Goal: Task Accomplishment & Management: Manage account settings

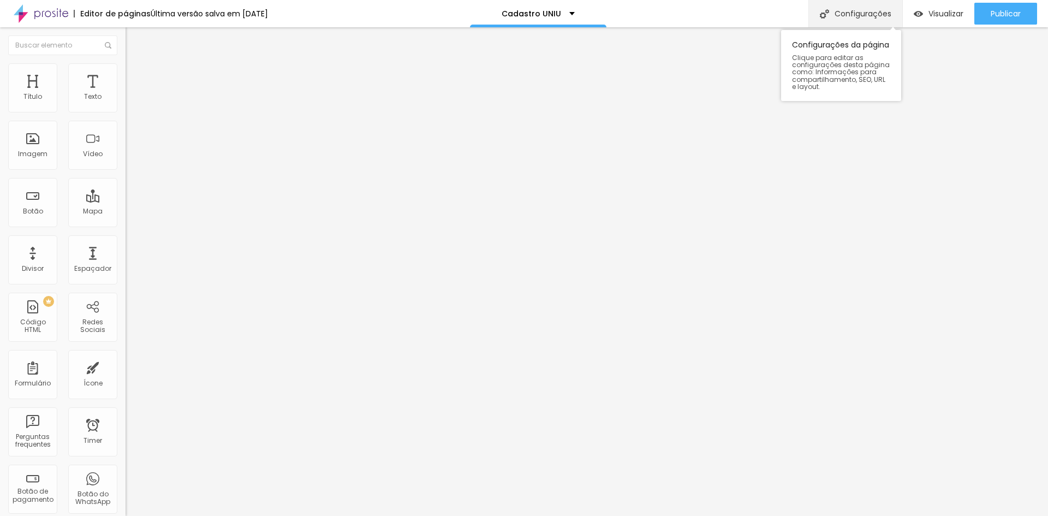
click at [828, 10] on div "Configurações" at bounding box center [856, 13] width 94 height 27
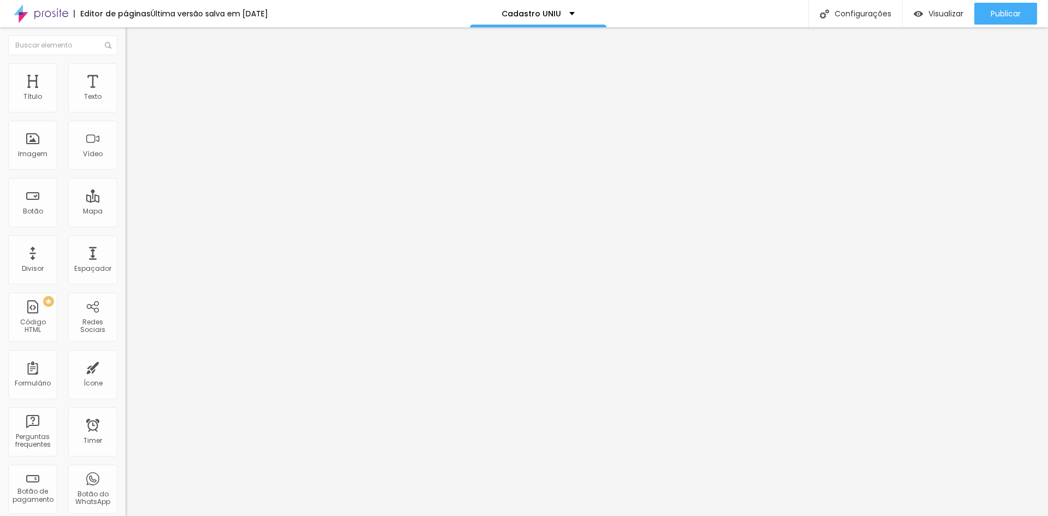
scroll to position [200, 0]
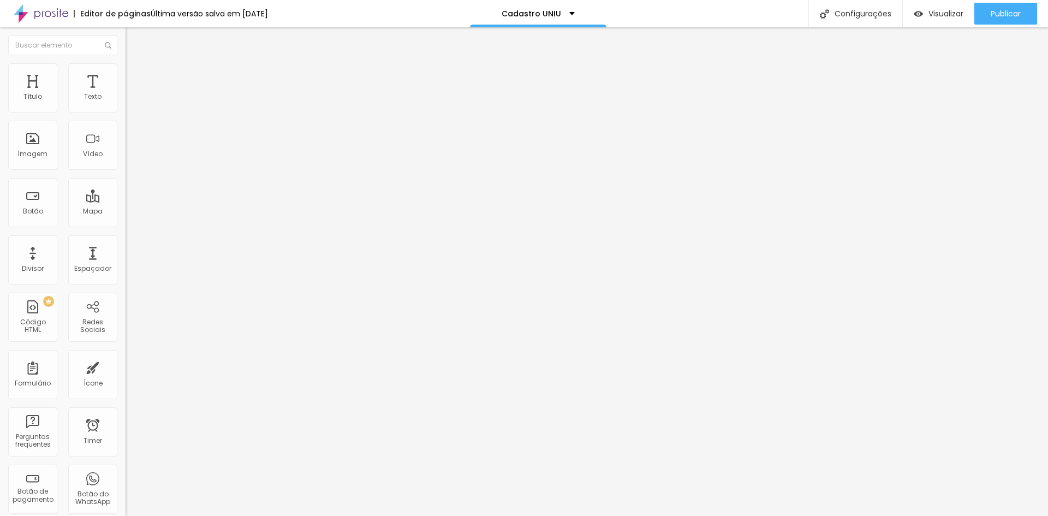
click at [870, 12] on div "Configurações" at bounding box center [856, 13] width 94 height 27
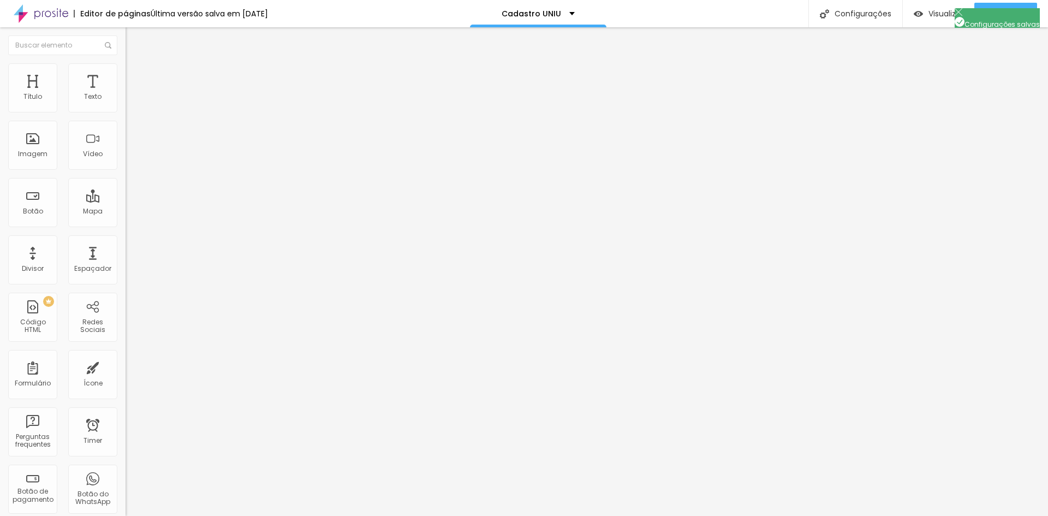
click at [1005, 9] on span "Publicar" at bounding box center [1006, 13] width 30 height 9
click at [998, 14] on span "Publicar" at bounding box center [1006, 13] width 30 height 9
click at [923, 8] on div "Visualizar" at bounding box center [939, 14] width 50 height 22
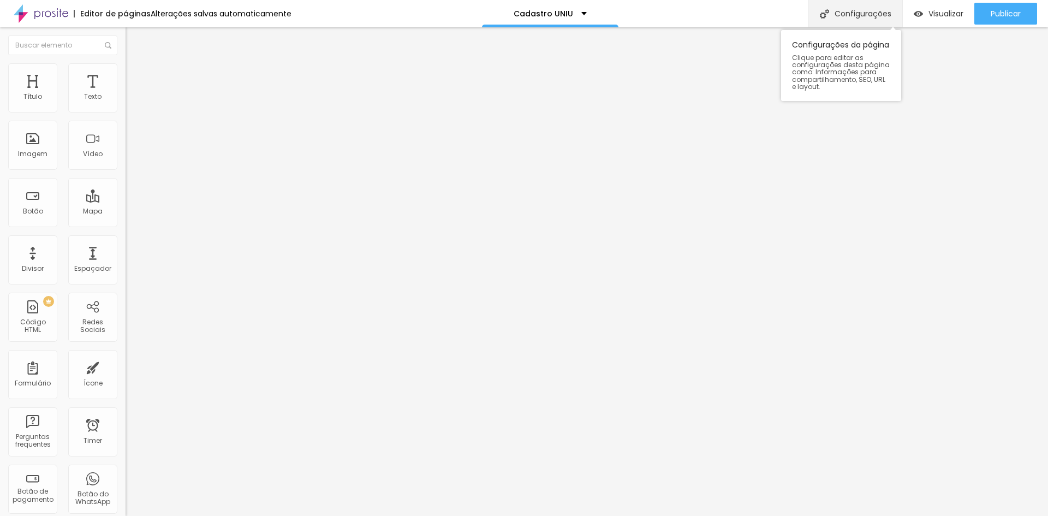
click at [863, 15] on div "Configurações" at bounding box center [856, 13] width 94 height 27
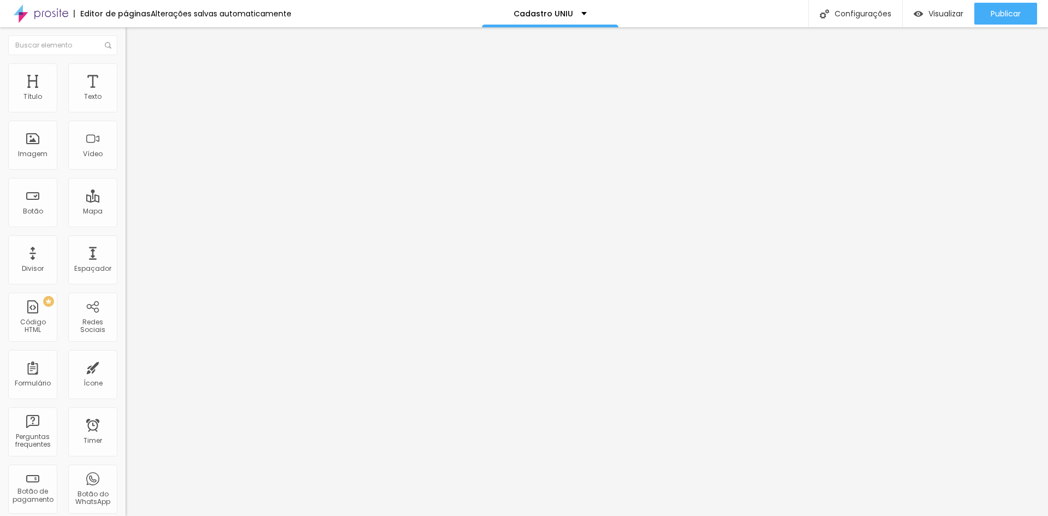
click at [1003, 13] on span "Publicar" at bounding box center [1006, 13] width 30 height 9
click at [999, 14] on span "Publicar" at bounding box center [1006, 13] width 30 height 9
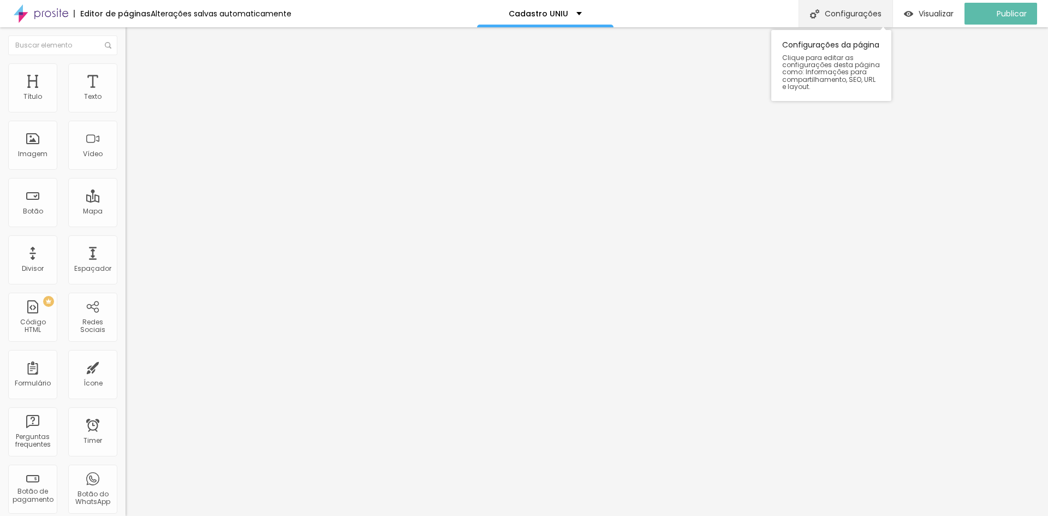
click at [867, 15] on div "Configurações" at bounding box center [846, 13] width 94 height 27
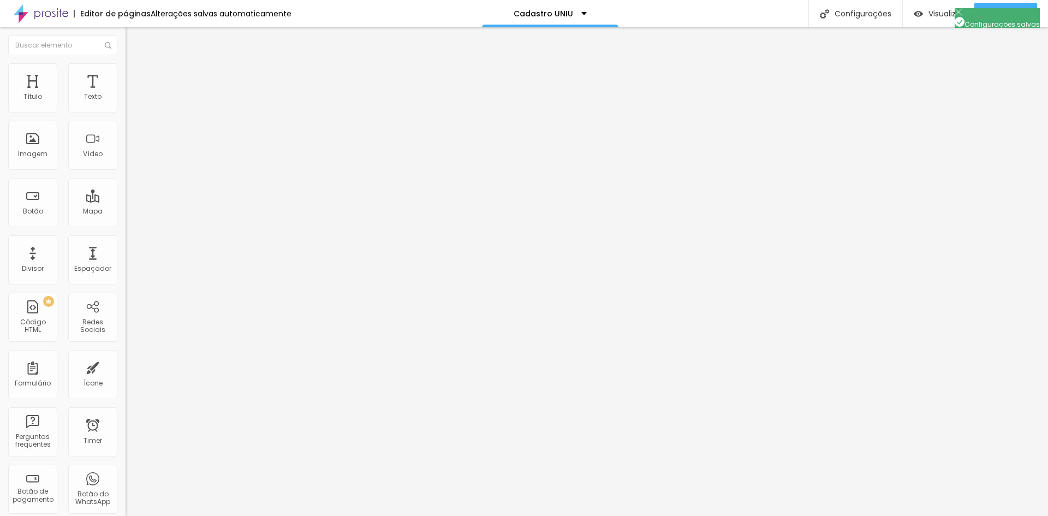
scroll to position [0, 0]
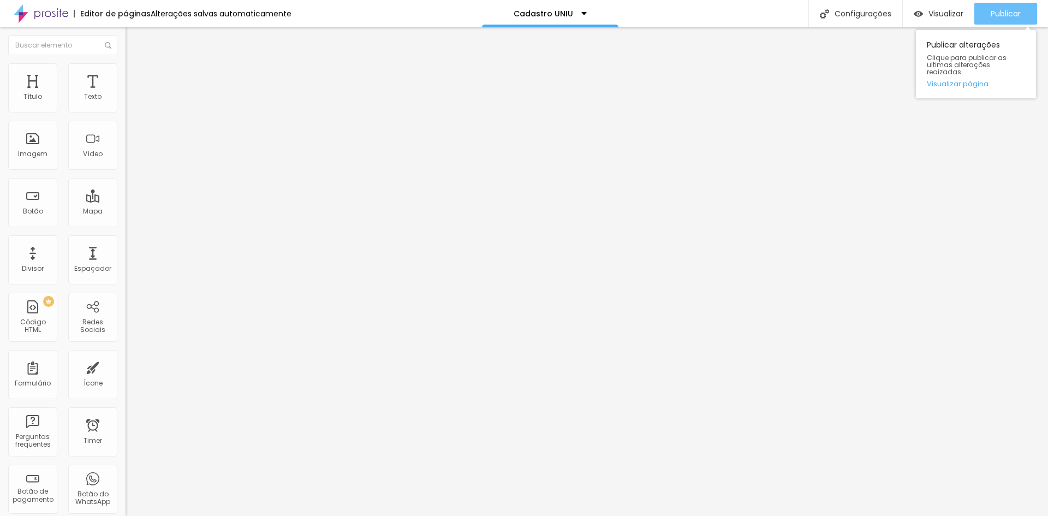
click at [1000, 10] on span "Publicar" at bounding box center [1006, 13] width 30 height 9
